Goal: Communication & Community: Answer question/provide support

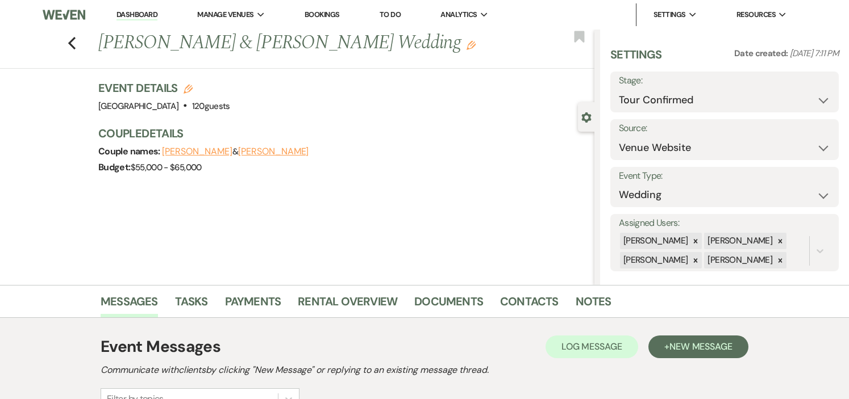
select select "4"
select select "5"
select select "1000"
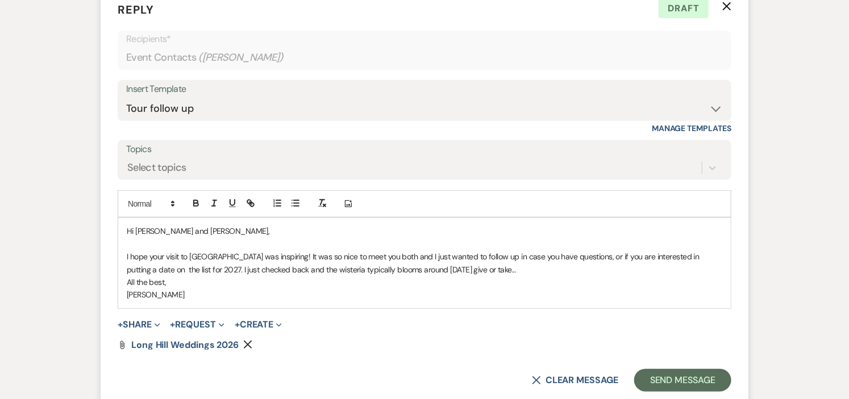
scroll to position [2109, 0]
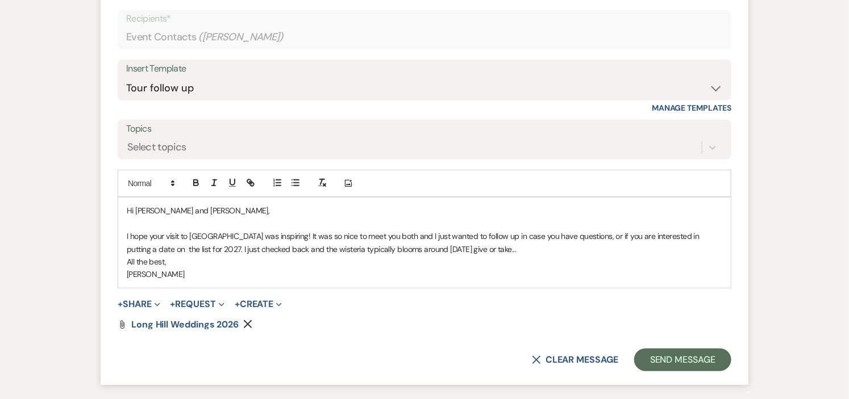
click at [248, 326] on use "button" at bounding box center [248, 324] width 9 height 9
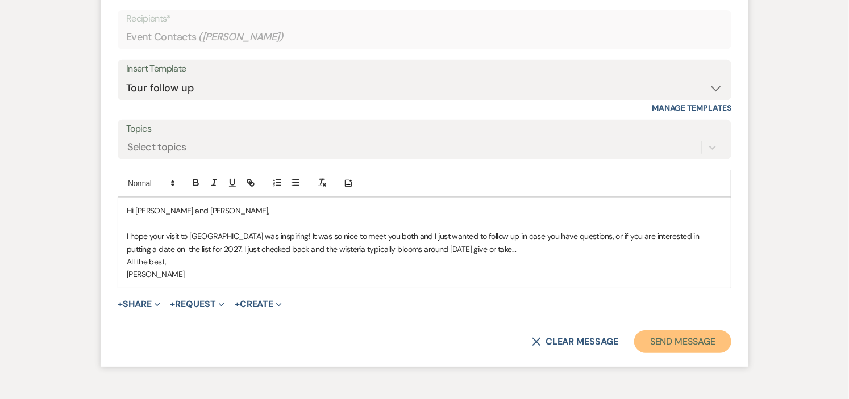
click at [690, 341] on button "Send Message" at bounding box center [682, 342] width 97 height 23
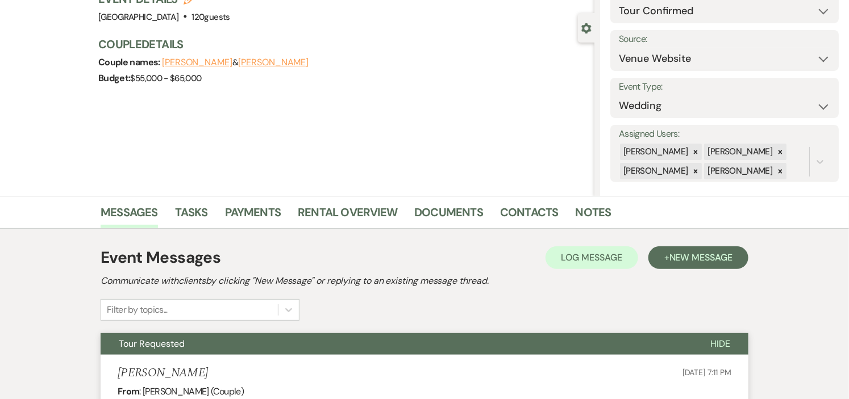
scroll to position [0, 0]
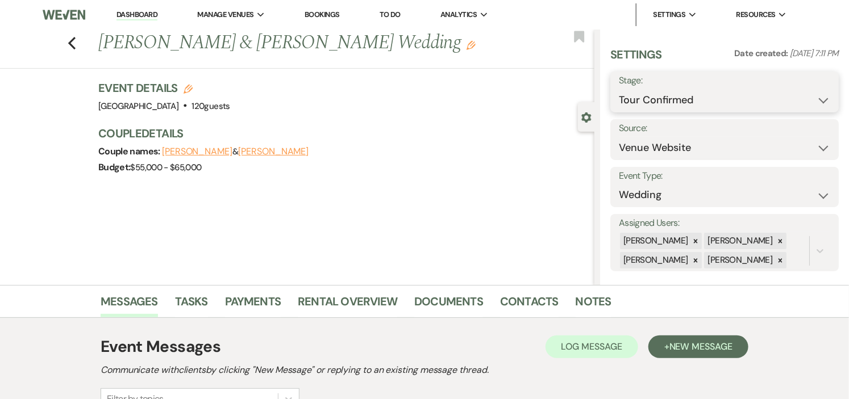
click at [816, 97] on select "Inquiry Follow Up Tour Requested Tour Confirmed Toured Proposal Sent Booked Lost" at bounding box center [724, 100] width 211 height 22
select select "5"
click at [619, 89] on select "Inquiry Follow Up Tour Requested Tour Confirmed Toured Proposal Sent Booked Lost" at bounding box center [724, 100] width 211 height 22
click at [802, 90] on button "Save" at bounding box center [814, 92] width 47 height 23
click at [127, 14] on link "Dashboard" at bounding box center [136, 15] width 41 height 11
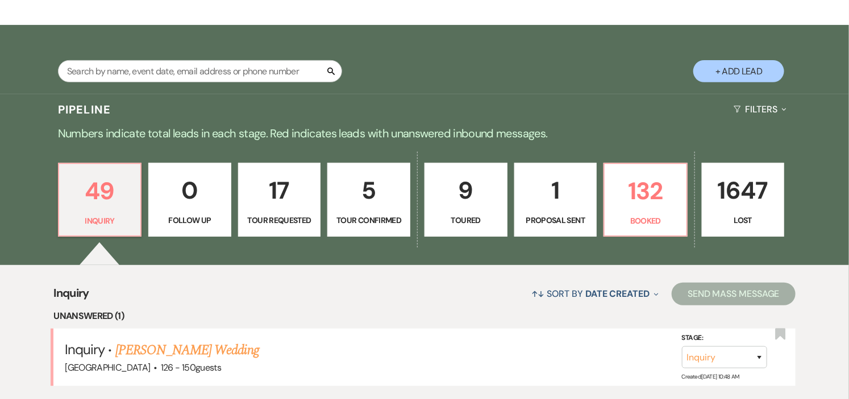
scroll to position [189, 0]
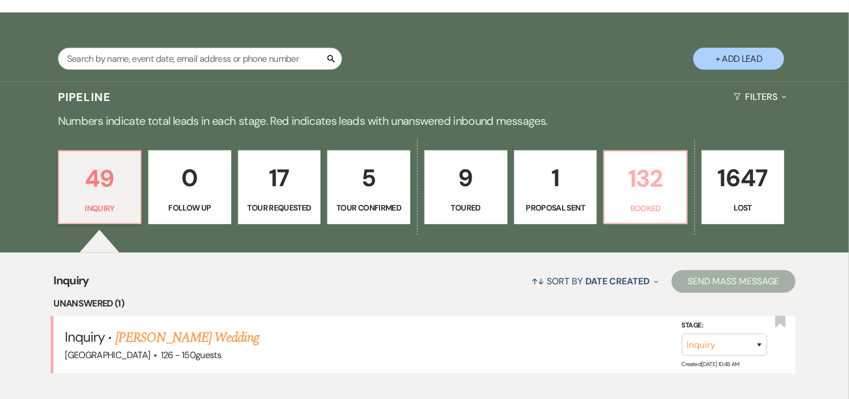
click at [643, 186] on p "132" at bounding box center [645, 179] width 68 height 38
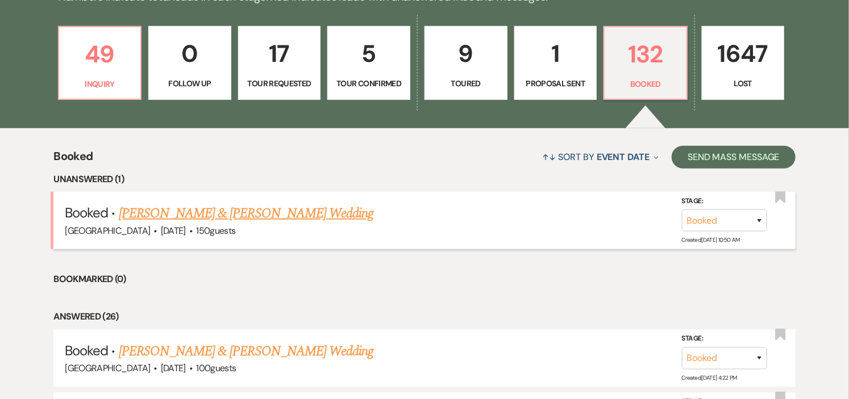
scroll to position [126, 0]
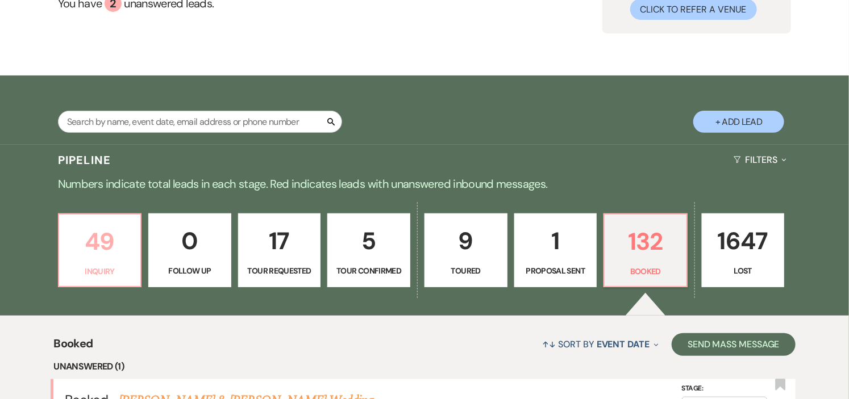
click at [119, 265] on p "Inquiry" at bounding box center [100, 271] width 68 height 12
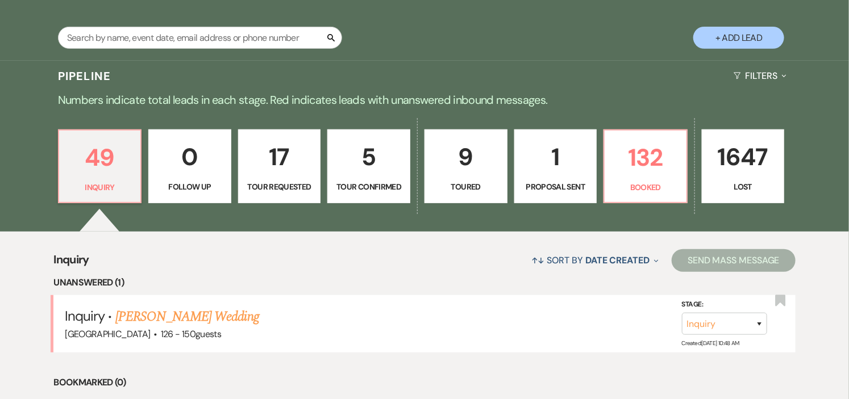
scroll to position [378, 0]
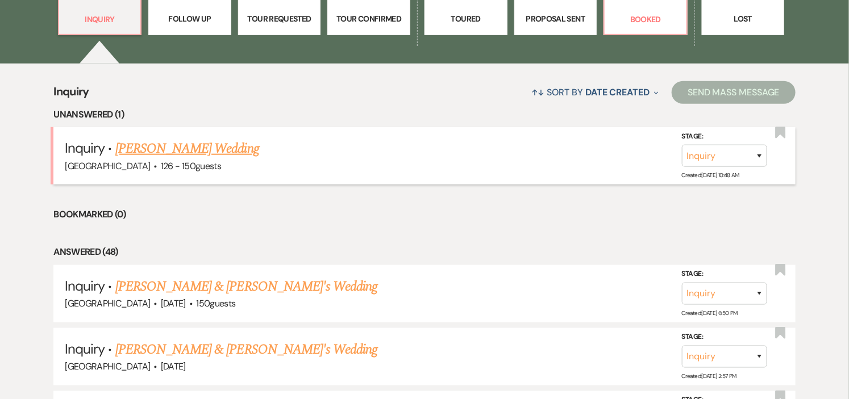
click at [183, 153] on link "[PERSON_NAME] Wedding" at bounding box center [187, 149] width 144 height 20
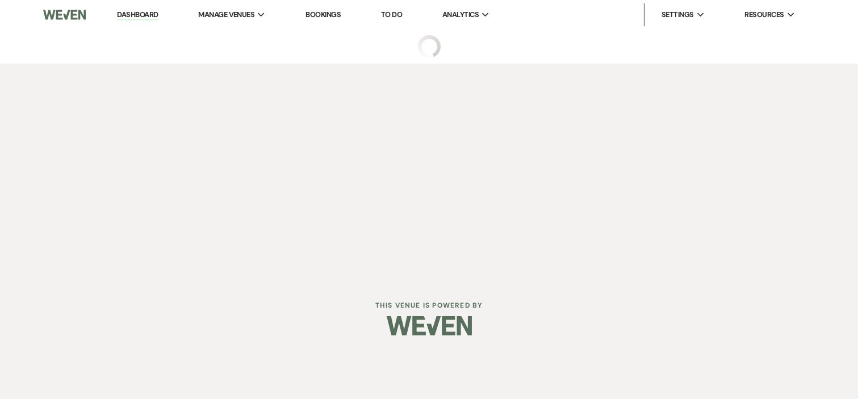
select select "4"
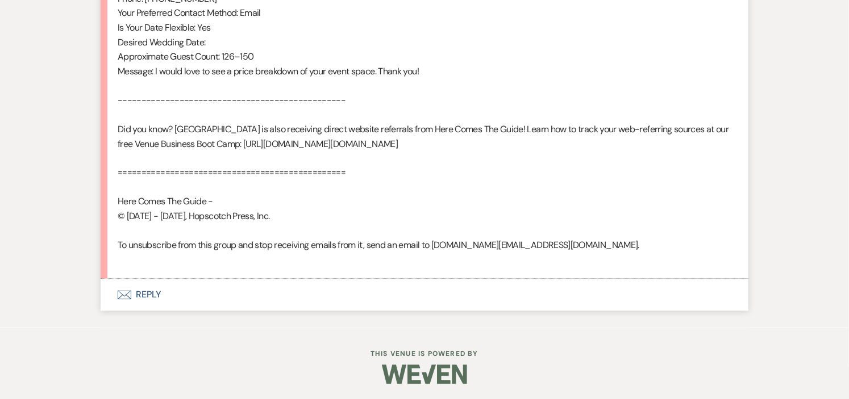
scroll to position [804, 0]
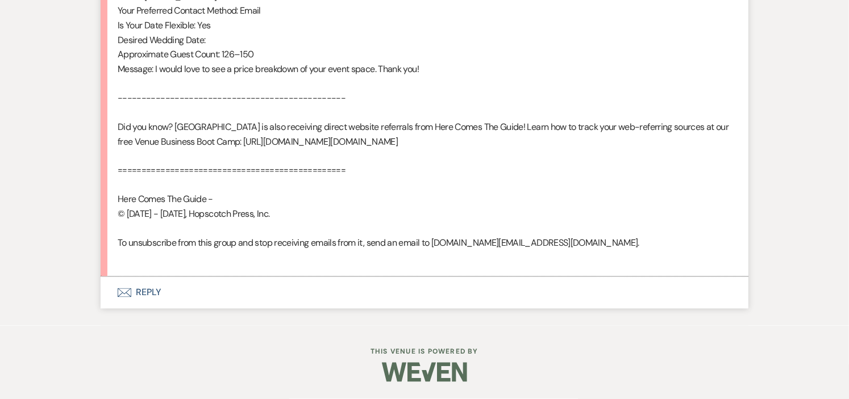
click at [144, 296] on button "Envelope Reply" at bounding box center [425, 293] width 648 height 32
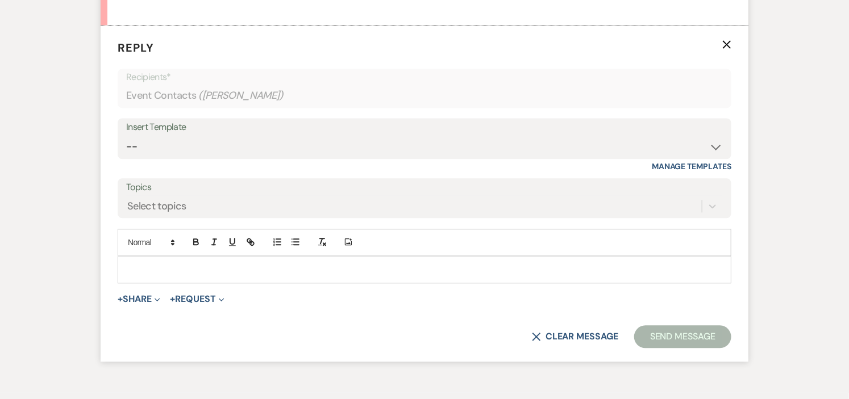
scroll to position [1051, 0]
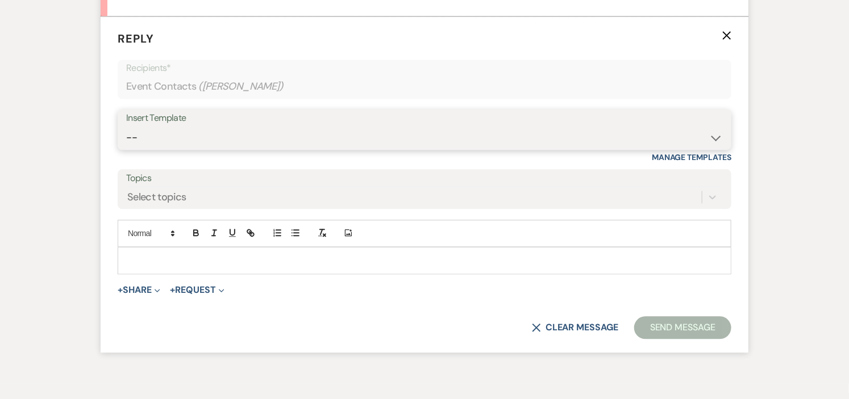
click at [708, 149] on select "-- Weven Planning Portal Introduction (Booked Events) Initial Inquiry Response …" at bounding box center [424, 138] width 596 height 22
select select "600"
click at [126, 141] on select "-- Weven Planning Portal Introduction (Booked Events) Initial Inquiry Response …" at bounding box center [424, 138] width 596 height 22
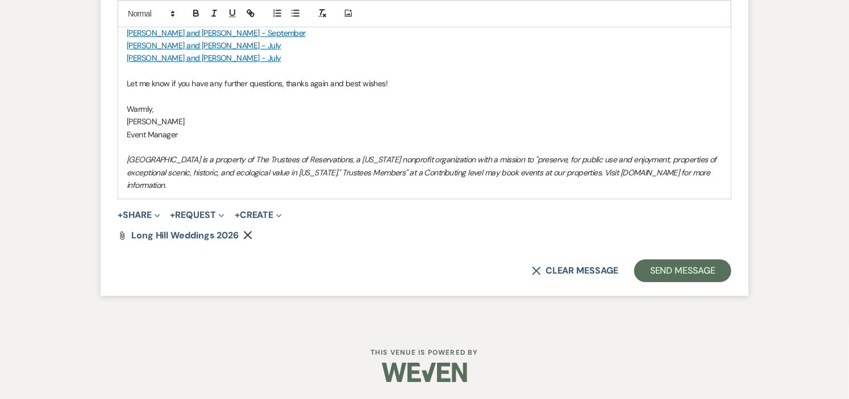
scroll to position [1574, 0]
click at [695, 270] on button "Send Message" at bounding box center [682, 271] width 97 height 23
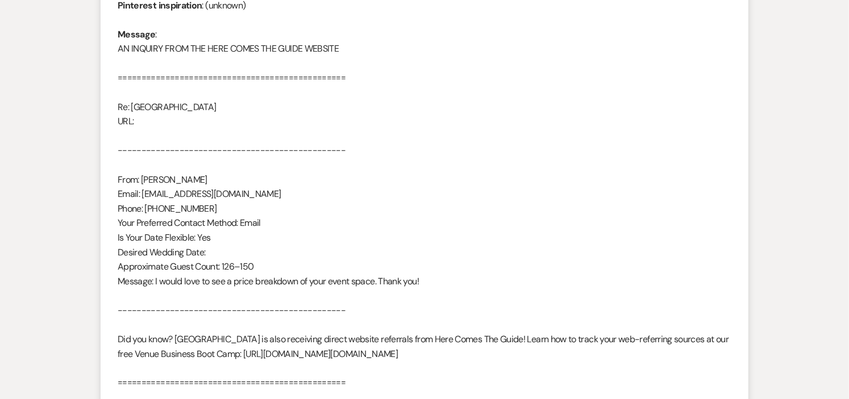
scroll to position [0, 0]
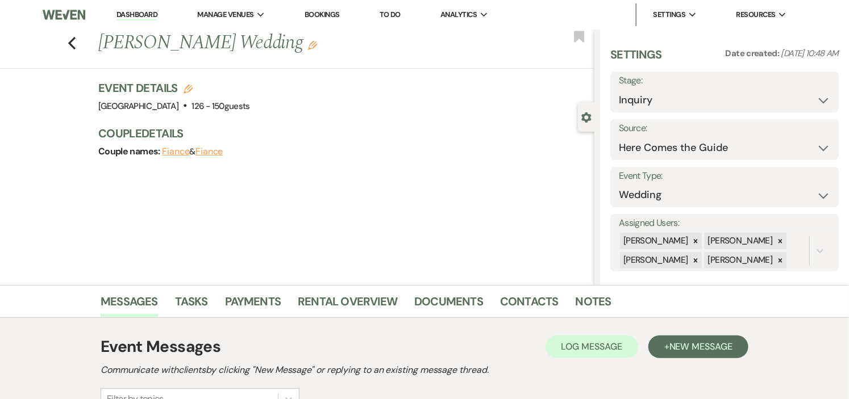
click at [129, 7] on li "Dashboard" at bounding box center [137, 14] width 52 height 23
click at [131, 15] on link "Dashboard" at bounding box center [136, 15] width 41 height 11
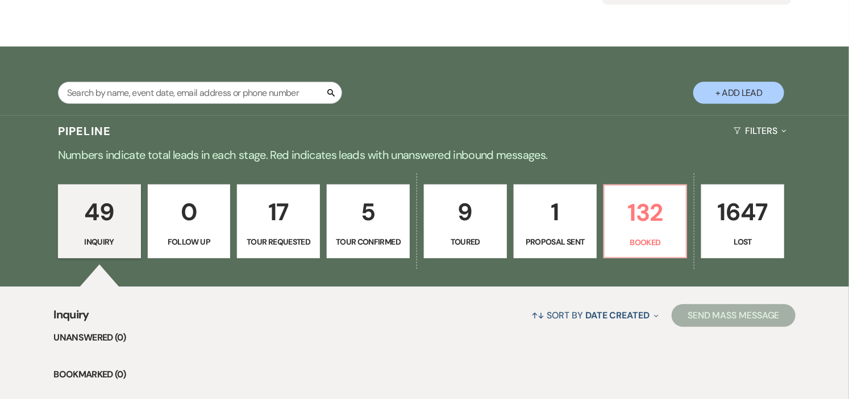
scroll to position [189, 0]
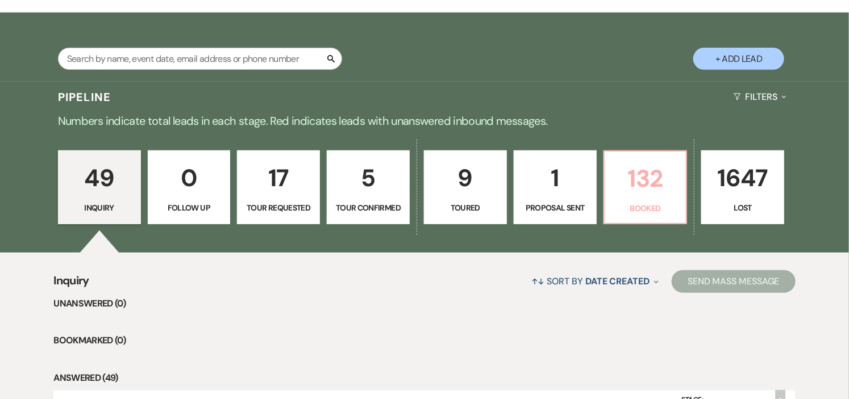
click at [624, 198] on link "132 Booked" at bounding box center [645, 188] width 84 height 74
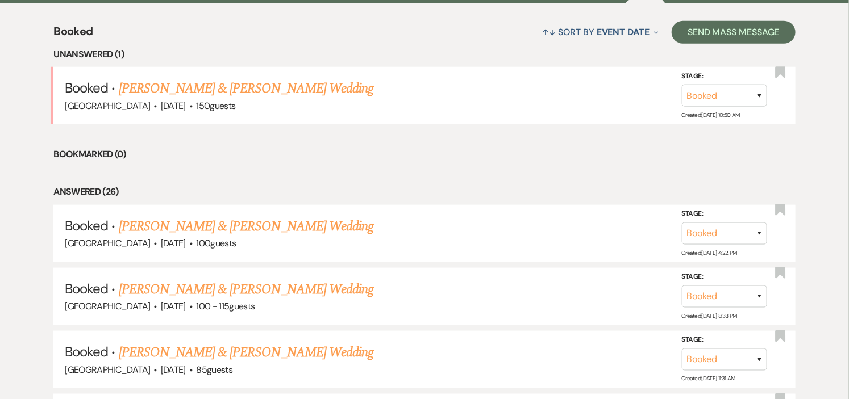
scroll to position [441, 0]
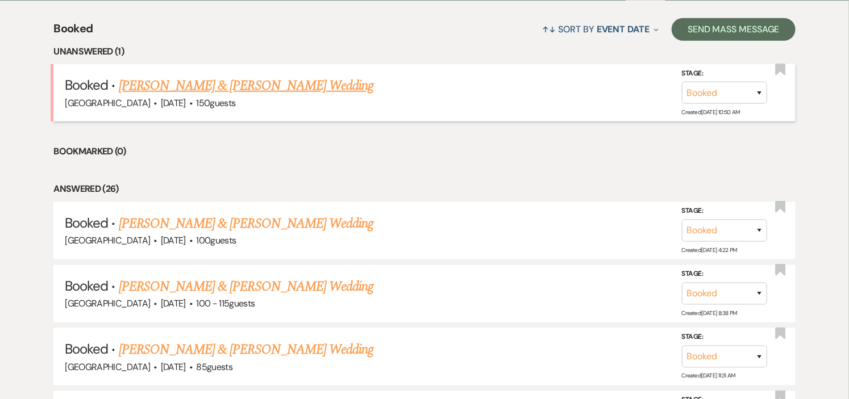
click at [239, 84] on link "Mary Fitzsimmons & Ashton Davis's Wedding" at bounding box center [246, 86] width 255 height 20
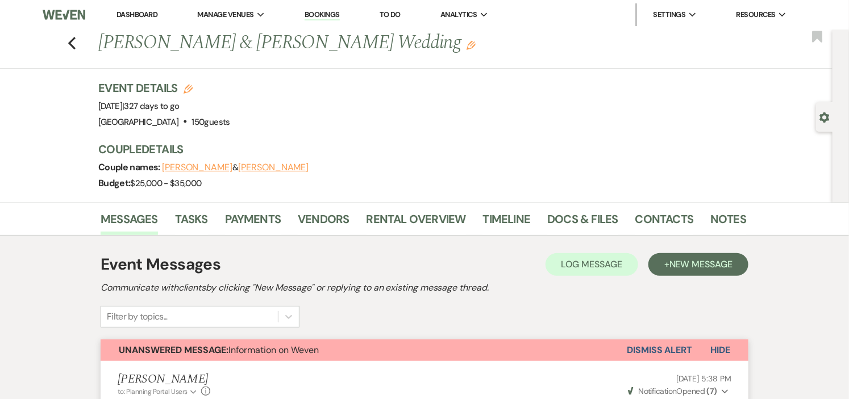
click at [130, 11] on link "Dashboard" at bounding box center [136, 15] width 41 height 10
